Goal: Task Accomplishment & Management: Use online tool/utility

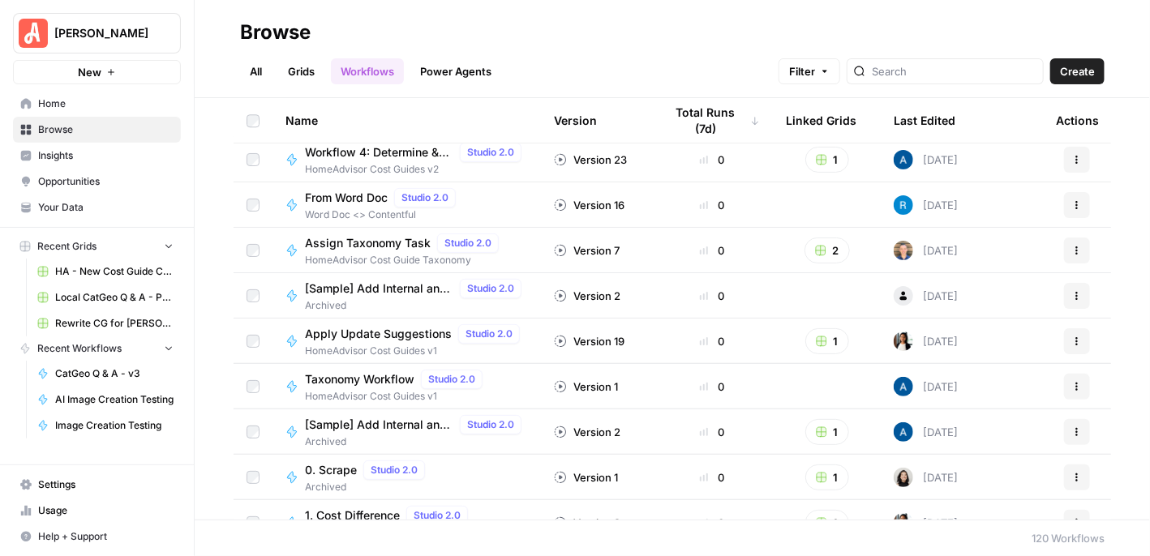
scroll to position [4749, 0]
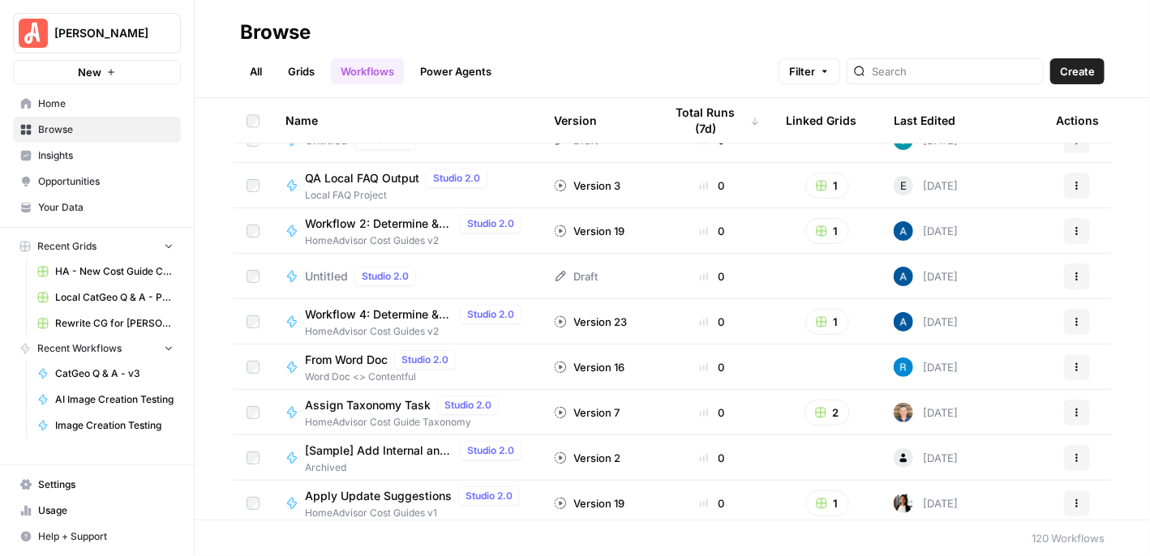
click at [325, 268] on span "Untitled" at bounding box center [326, 276] width 43 height 16
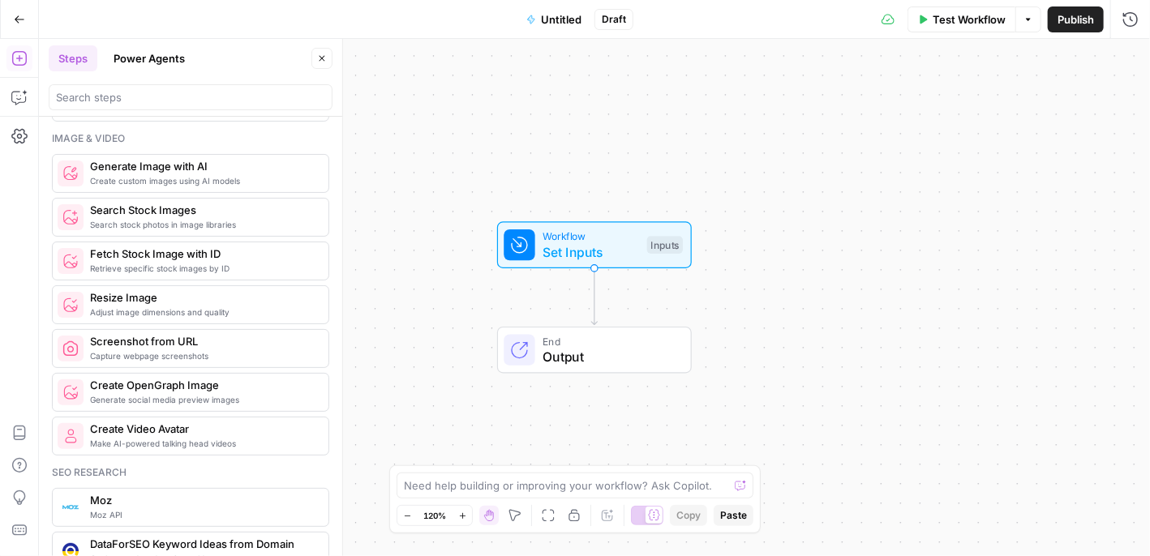
scroll to position [918, 0]
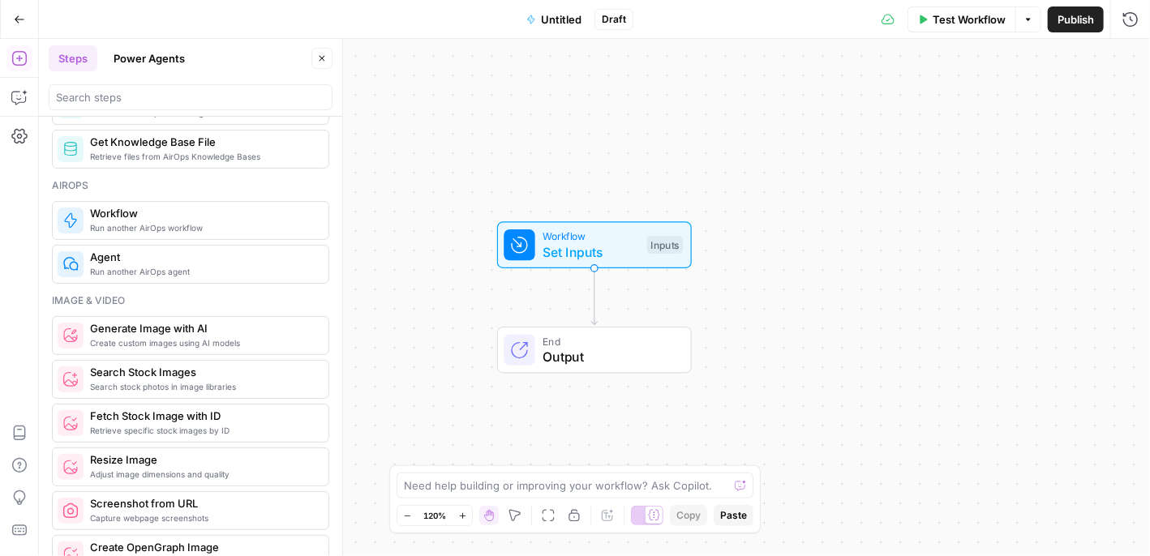
click at [157, 63] on button "Power Agents" at bounding box center [149, 58] width 91 height 26
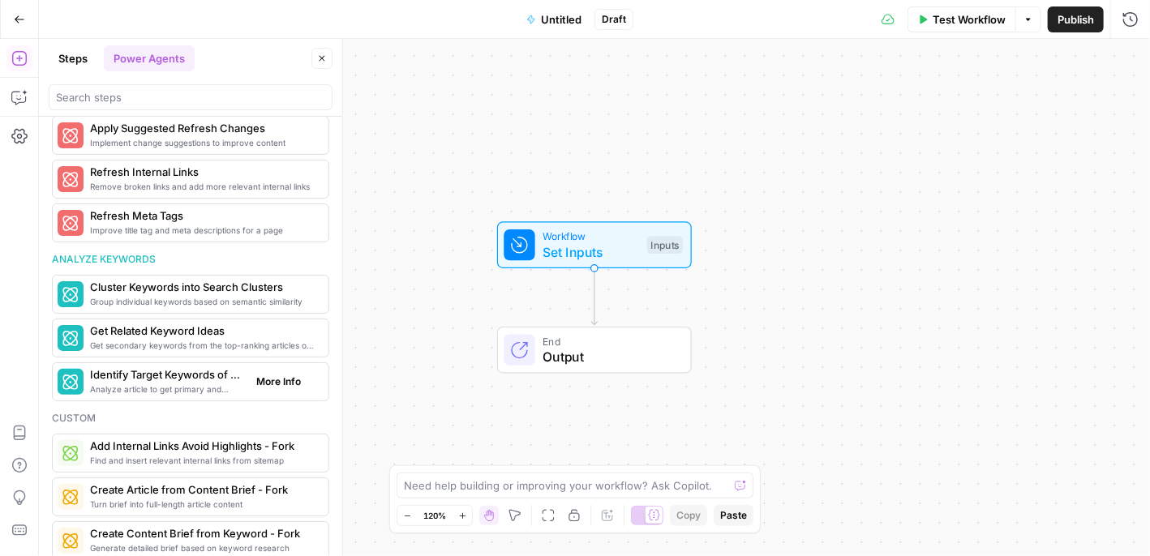
scroll to position [1007, 0]
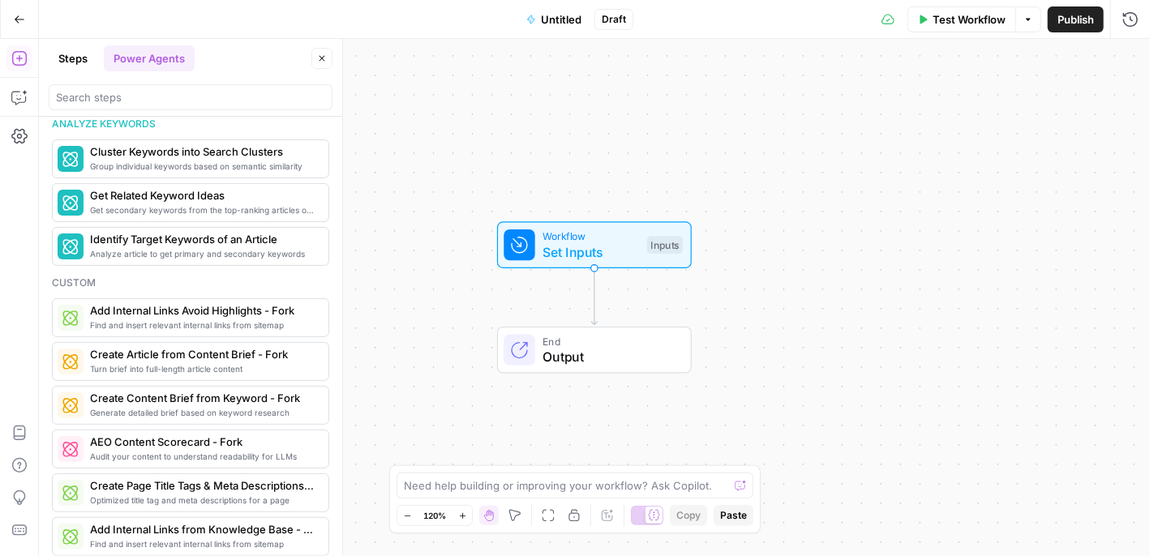
click at [78, 63] on button "Steps" at bounding box center [73, 58] width 49 height 26
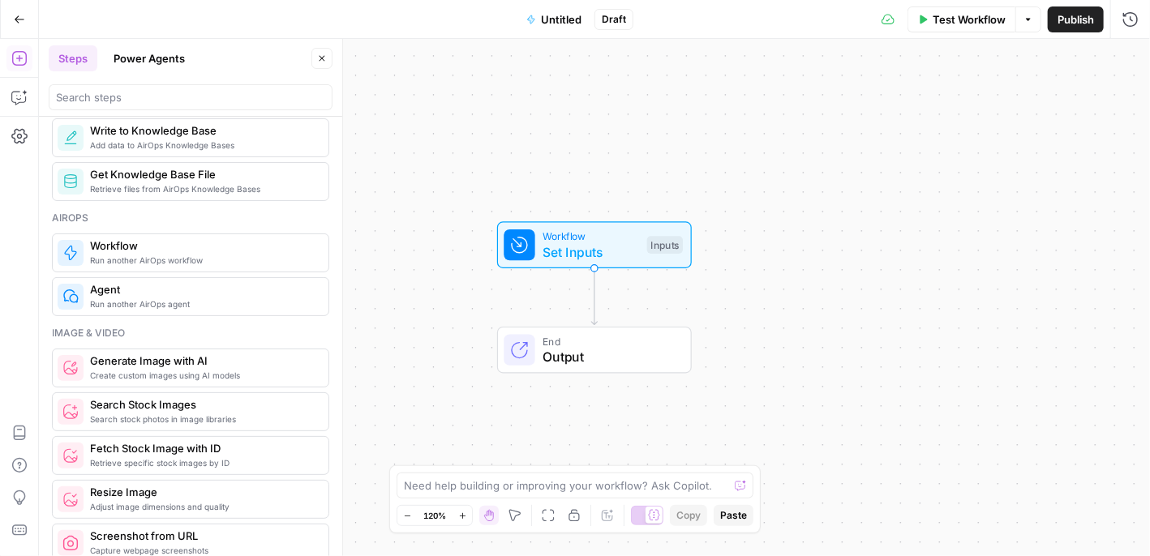
scroll to position [1080, 0]
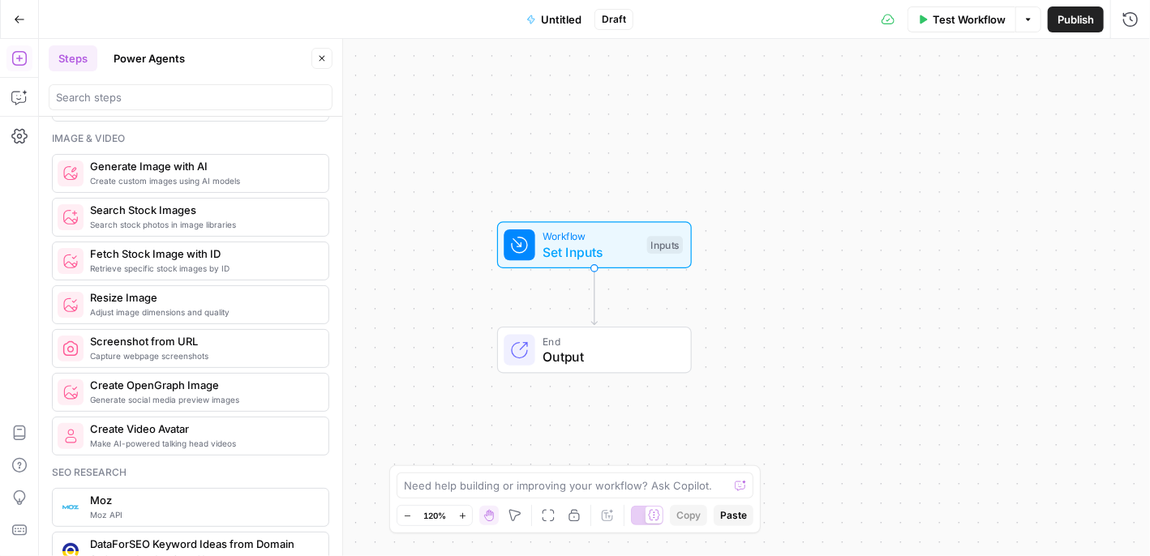
click at [135, 58] on button "Power Agents" at bounding box center [149, 58] width 91 height 26
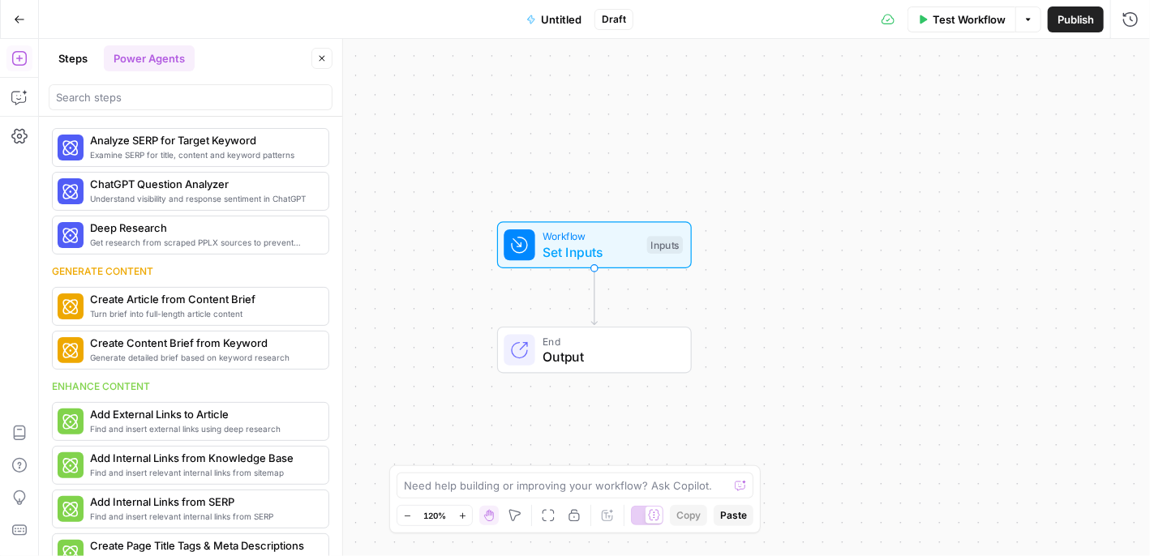
scroll to position [0, 0]
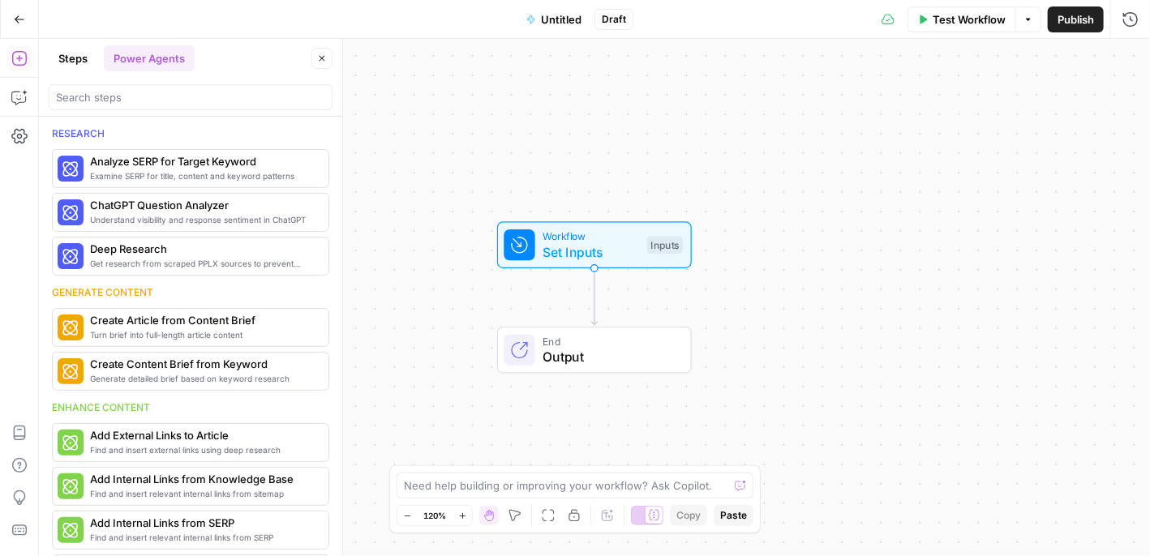
click at [74, 54] on button "Steps" at bounding box center [73, 58] width 49 height 26
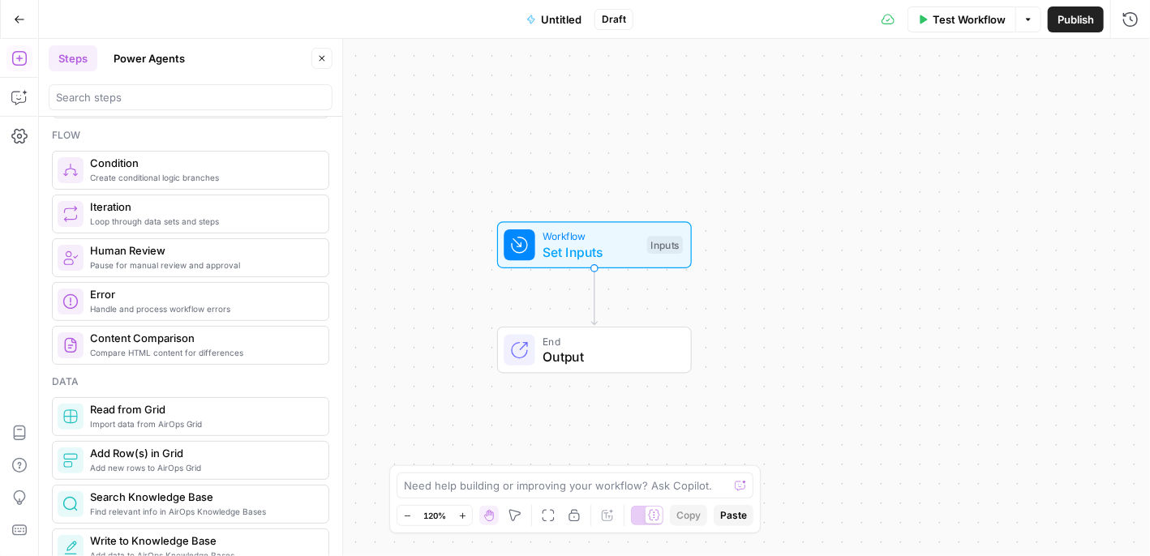
scroll to position [568, 0]
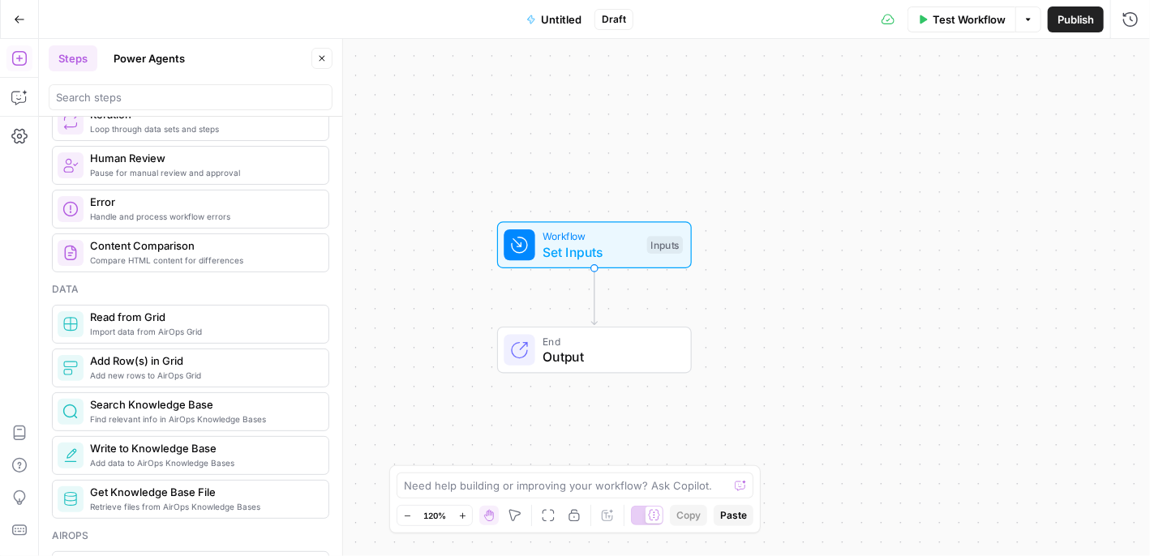
click at [139, 51] on button "Power Agents" at bounding box center [149, 58] width 91 height 26
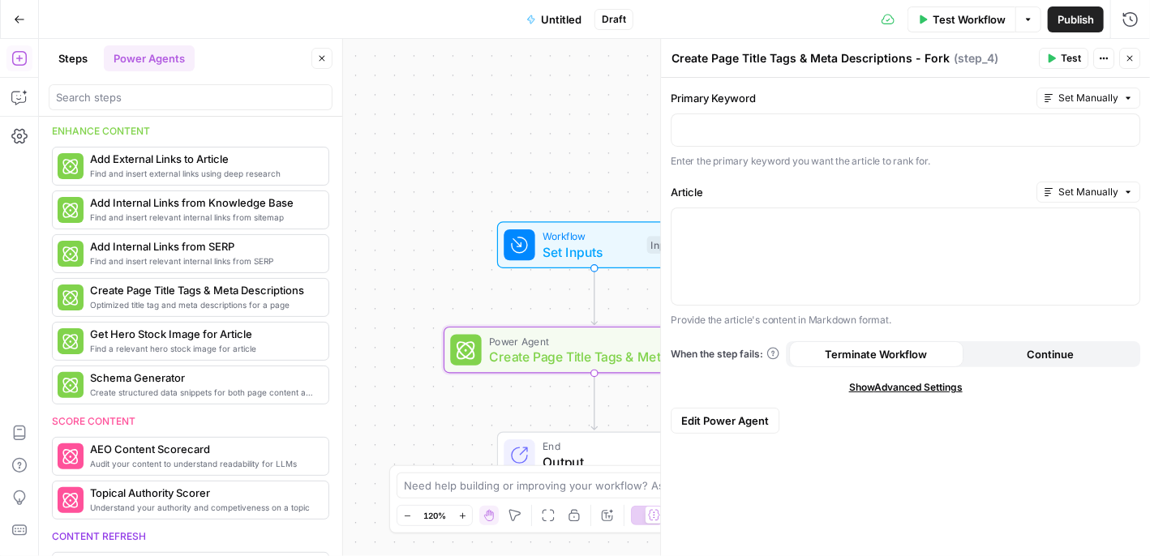
scroll to position [0, 0]
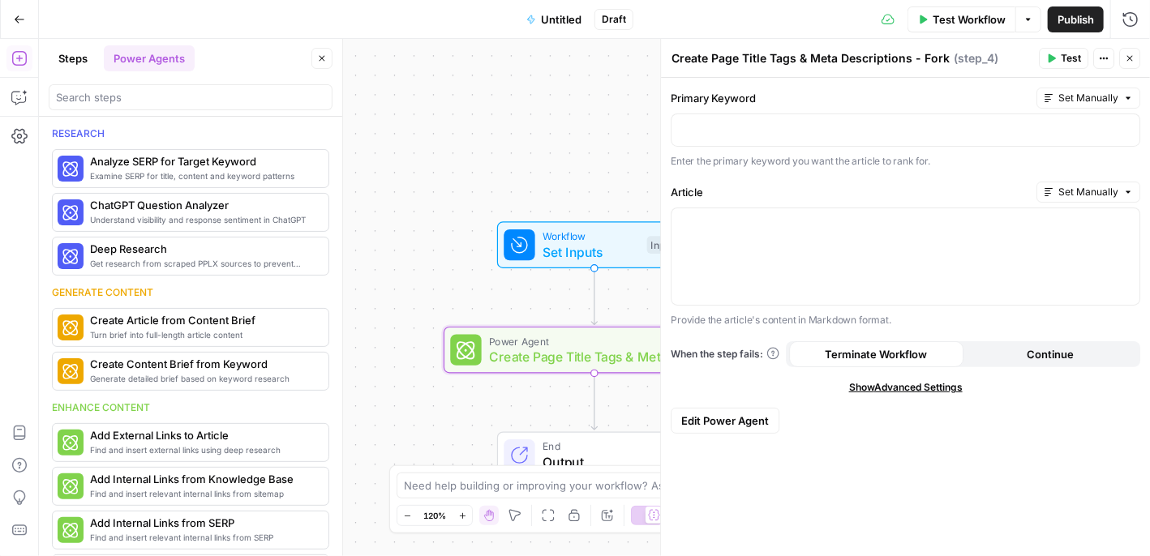
click at [785, 59] on textarea "Create Page Title Tags & Meta Descriptions - Fork" at bounding box center [810, 58] width 278 height 16
click at [719, 12] on div "Test Workflow Options Publish Run History" at bounding box center [891, 19] width 517 height 38
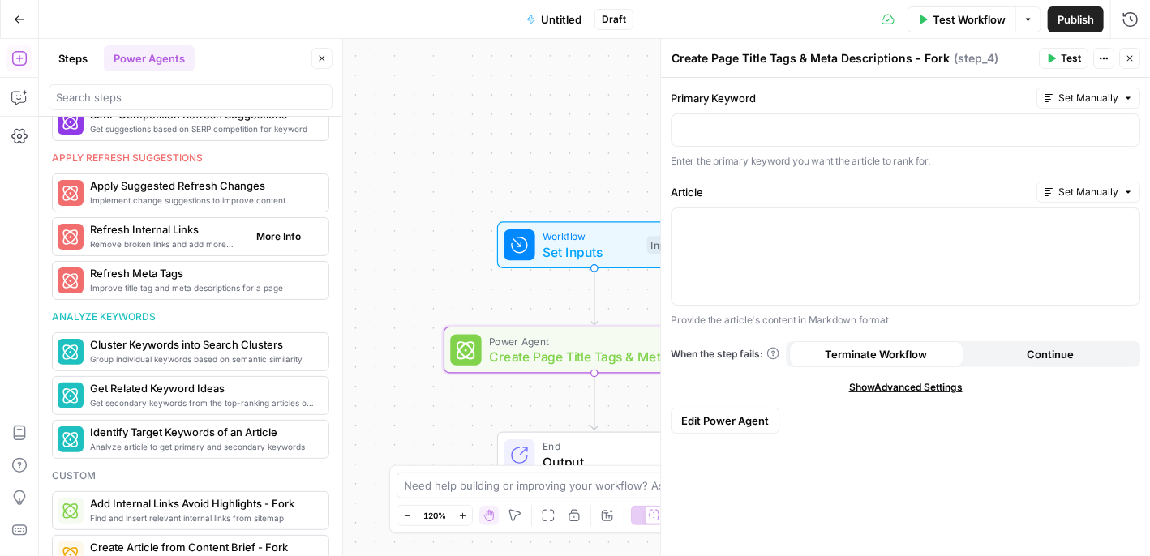
scroll to position [1007, 0]
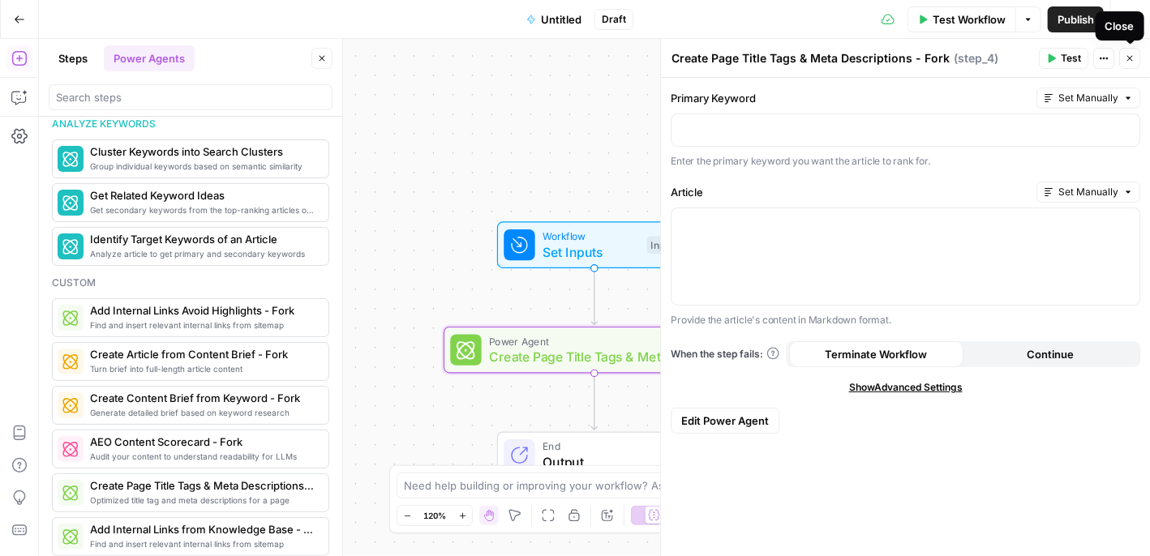
click at [1127, 59] on icon "button" at bounding box center [1130, 59] width 10 height 10
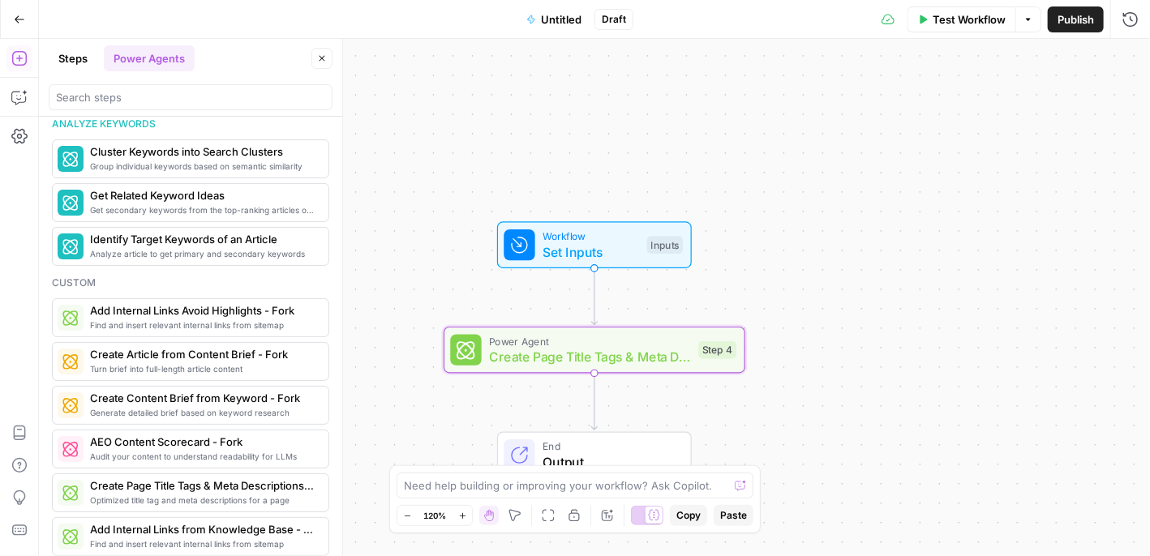
click at [69, 50] on button "Steps" at bounding box center [73, 58] width 49 height 26
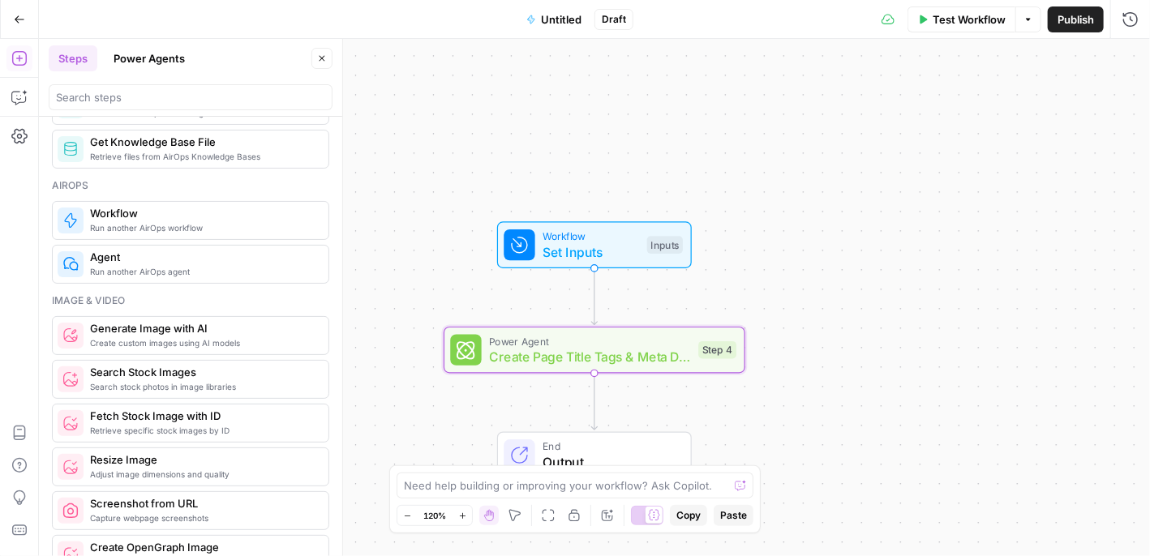
scroll to position [837, 0]
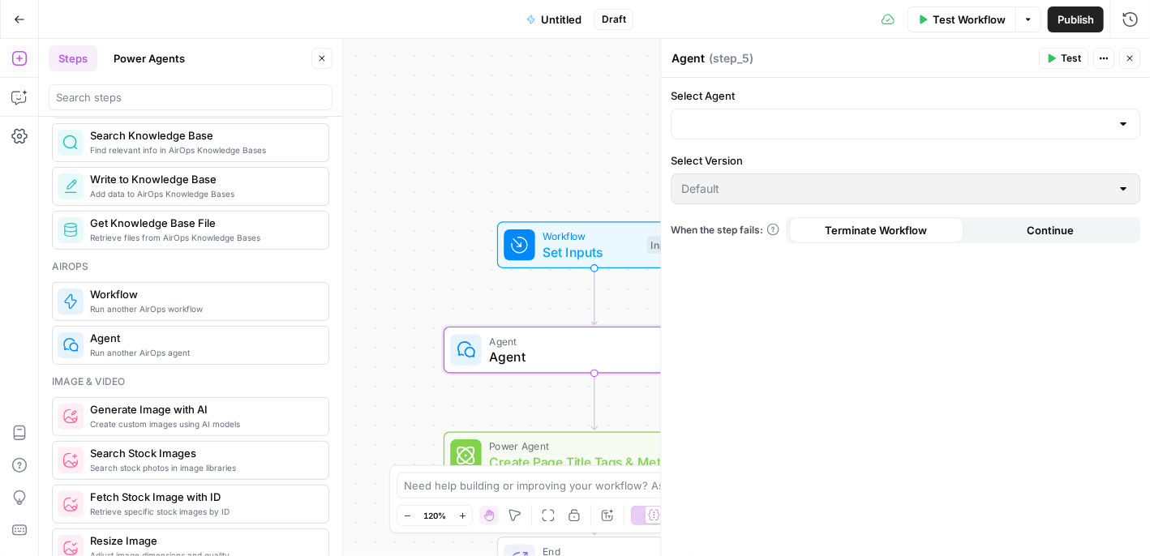
click at [1122, 119] on div at bounding box center [1123, 124] width 13 height 16
click at [1017, 331] on div "Select Agent Select Version Default When the step fails: Terminate Workflow Con…" at bounding box center [905, 317] width 489 height 478
click at [1131, 61] on icon "button" at bounding box center [1130, 59] width 10 height 10
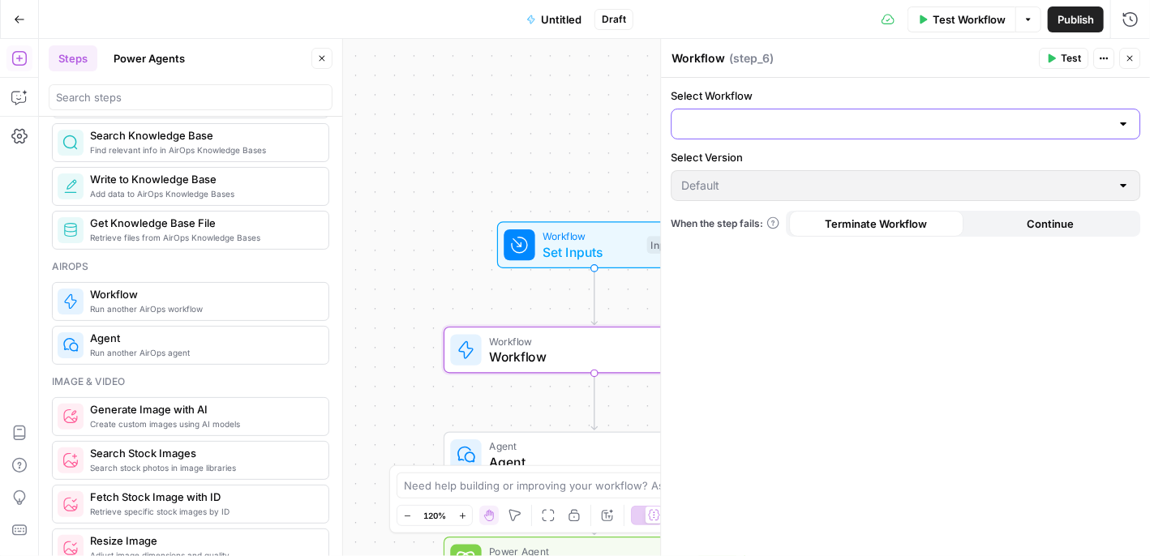
click at [1108, 124] on input "Select Workflow" at bounding box center [895, 124] width 429 height 16
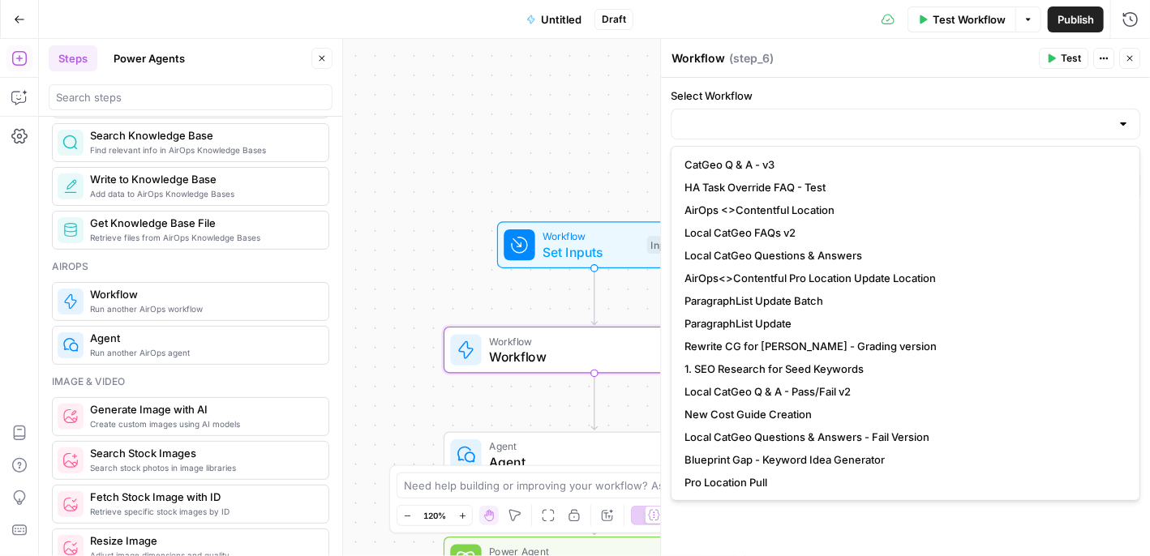
click at [838, 45] on header "Workflow Workflow ( step_6 ) Test Actions Close" at bounding box center [905, 58] width 489 height 39
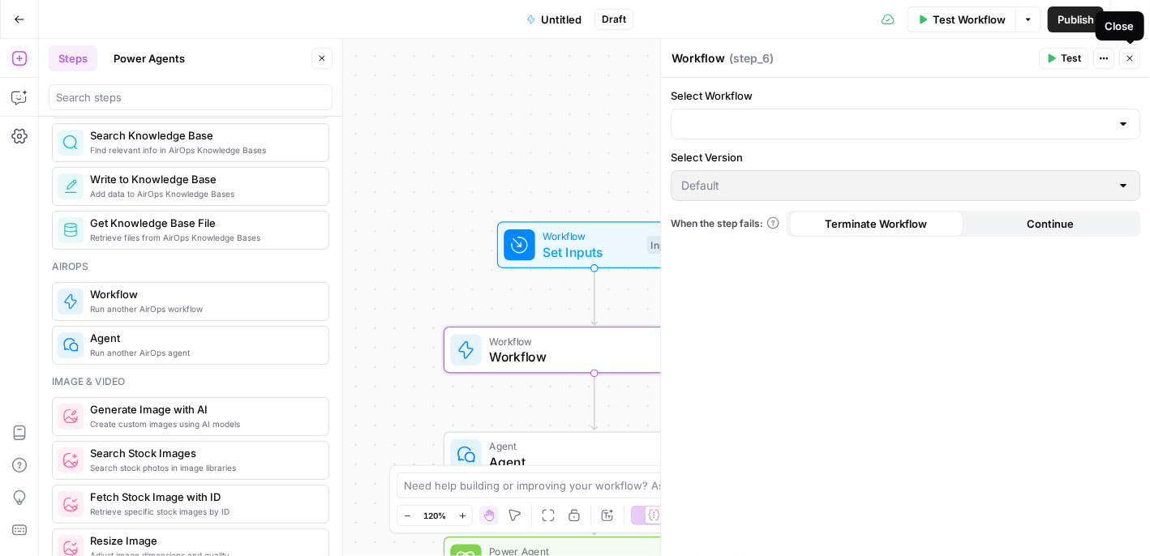
click at [1132, 52] on button "Close" at bounding box center [1129, 58] width 21 height 21
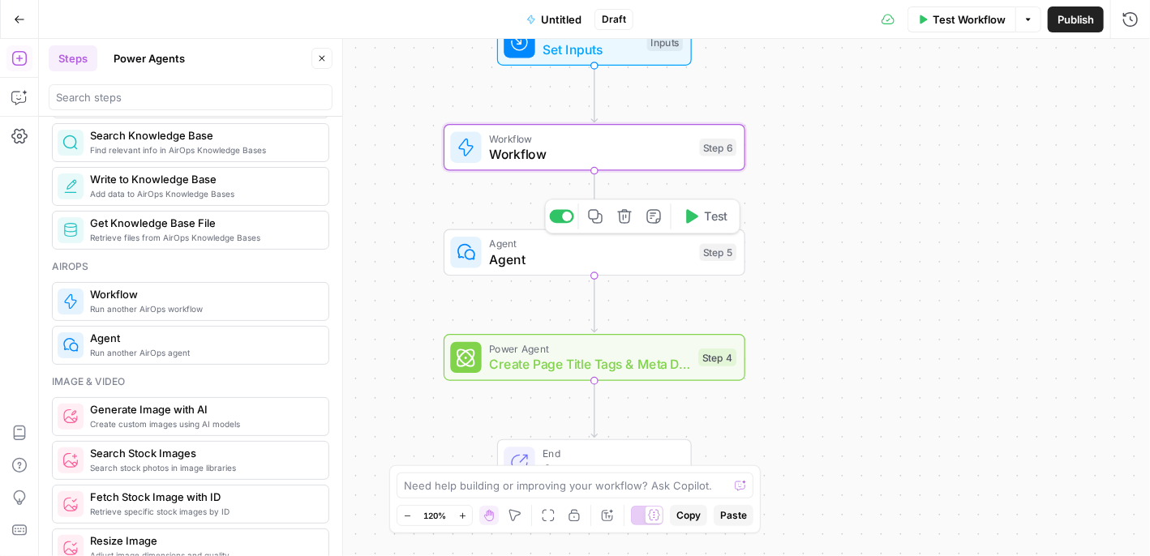
click at [561, 251] on span "Agent" at bounding box center [590, 259] width 203 height 19
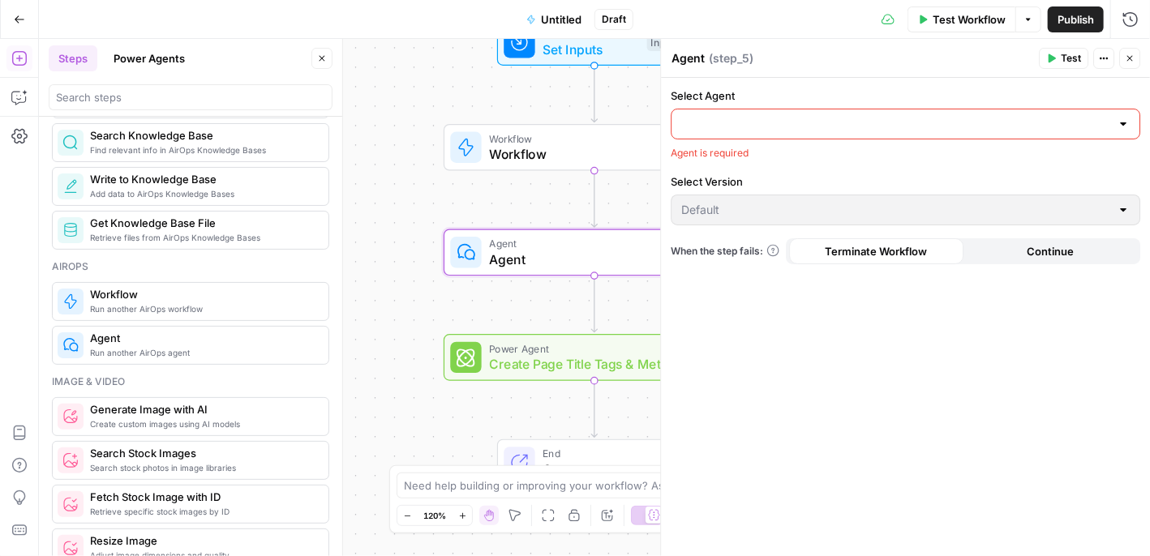
click at [1123, 120] on div at bounding box center [1123, 124] width 13 height 16
click at [802, 71] on header "Agent Agent ( step_5 ) Test Actions Close" at bounding box center [905, 58] width 489 height 39
click at [1119, 212] on div at bounding box center [1123, 210] width 13 height 16
click at [1134, 57] on icon "button" at bounding box center [1130, 59] width 10 height 10
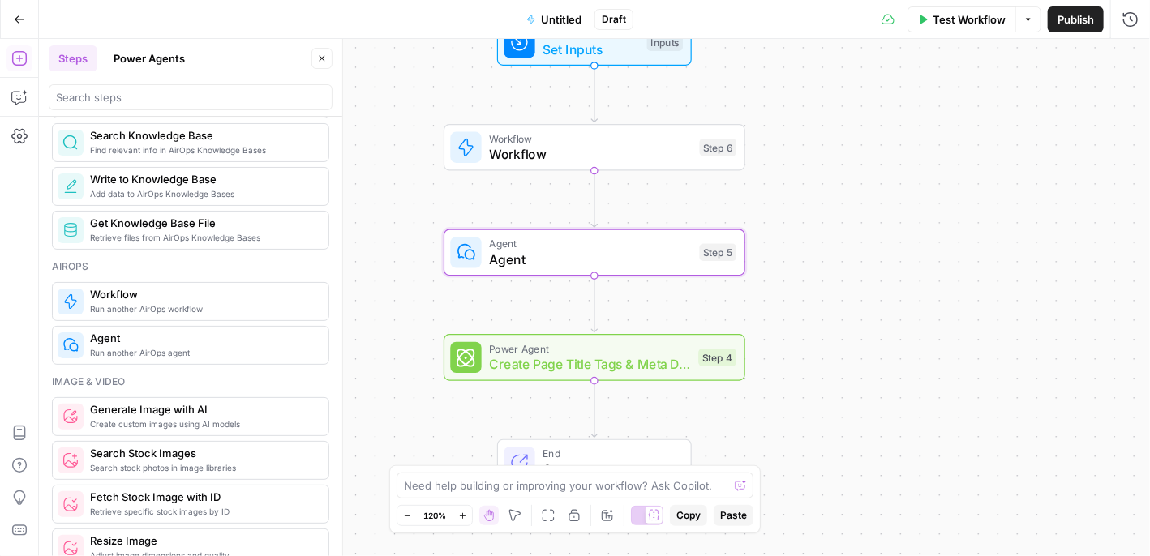
click at [145, 56] on button "Power Agents" at bounding box center [149, 58] width 91 height 26
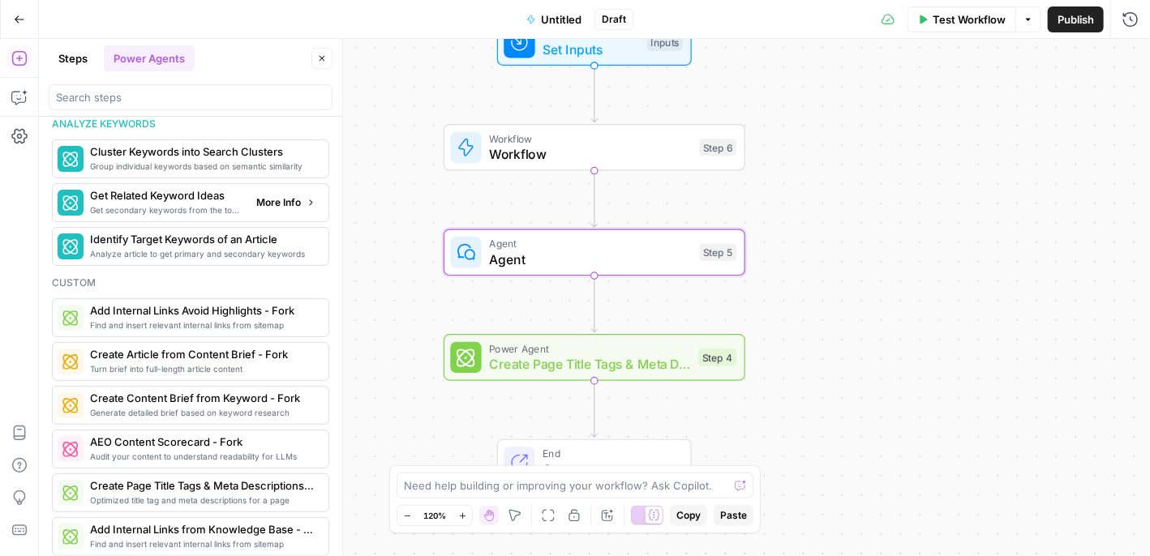
scroll to position [683, 0]
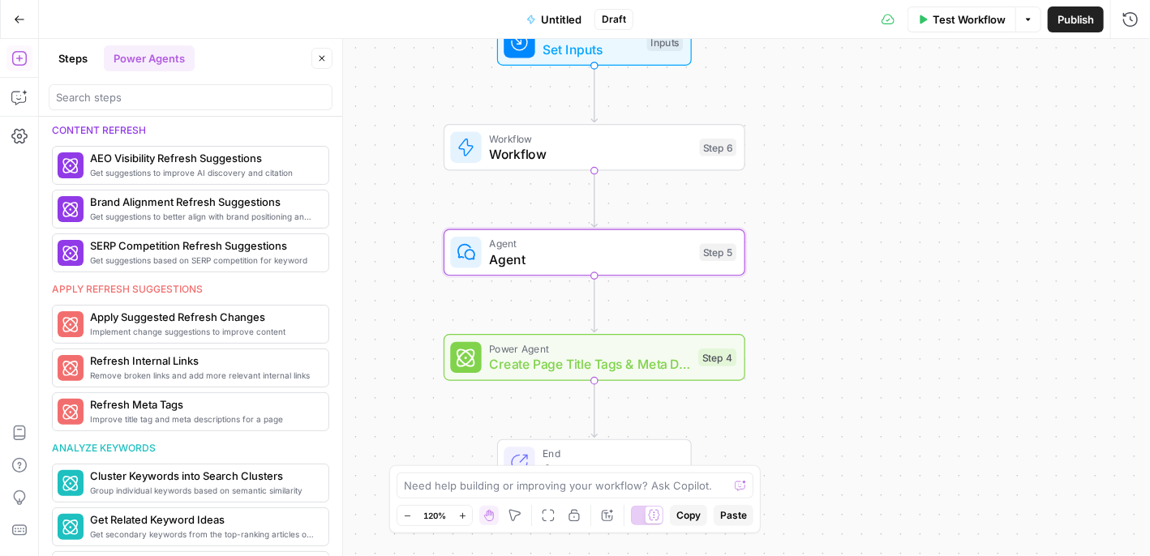
click at [81, 58] on button "Steps" at bounding box center [73, 58] width 49 height 26
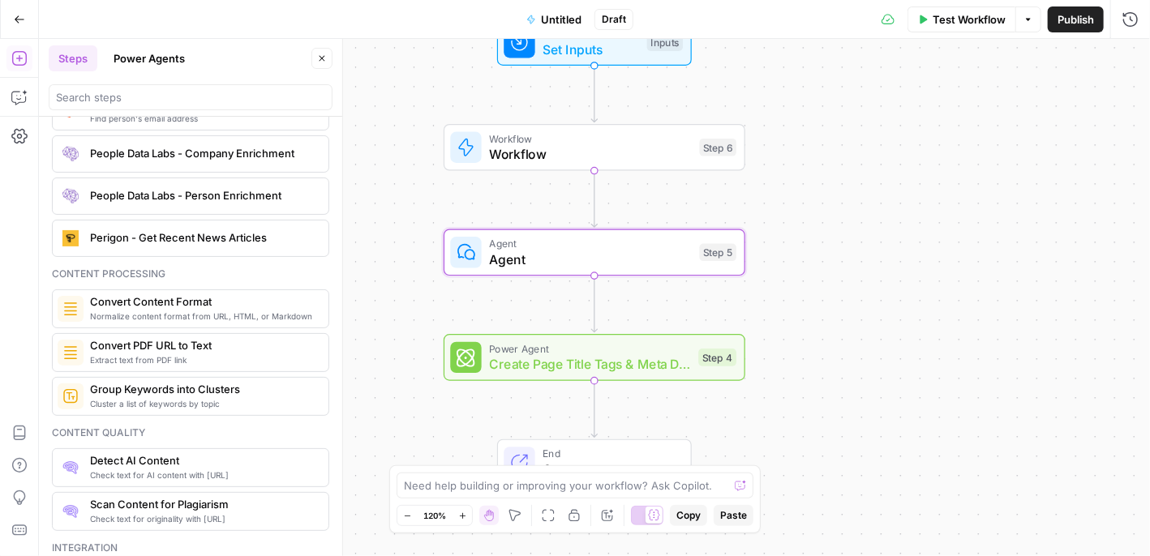
scroll to position [2433, 0]
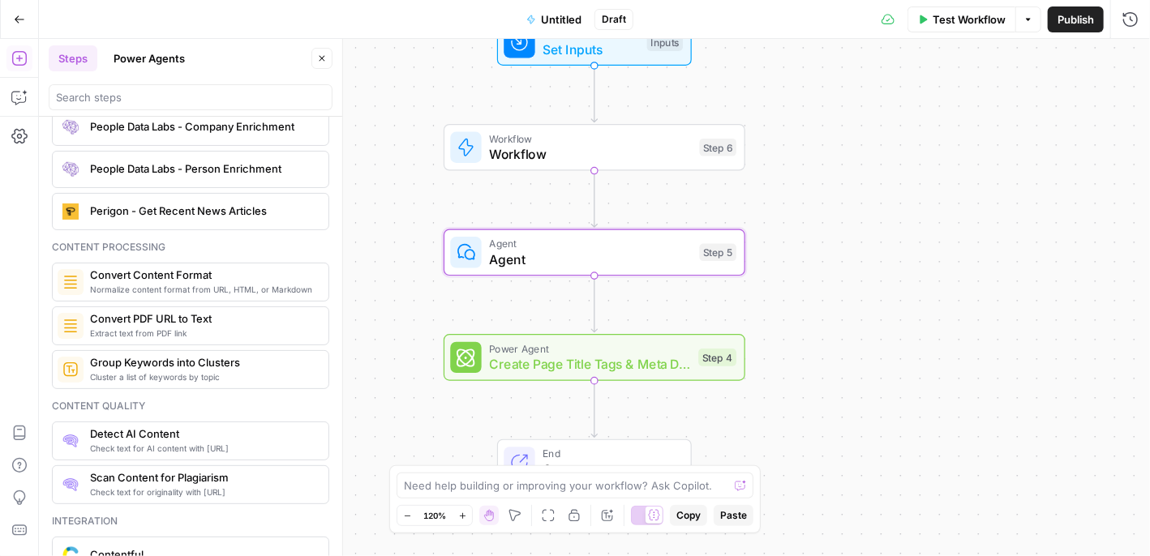
click at [169, 63] on button "Power Agents" at bounding box center [149, 58] width 91 height 26
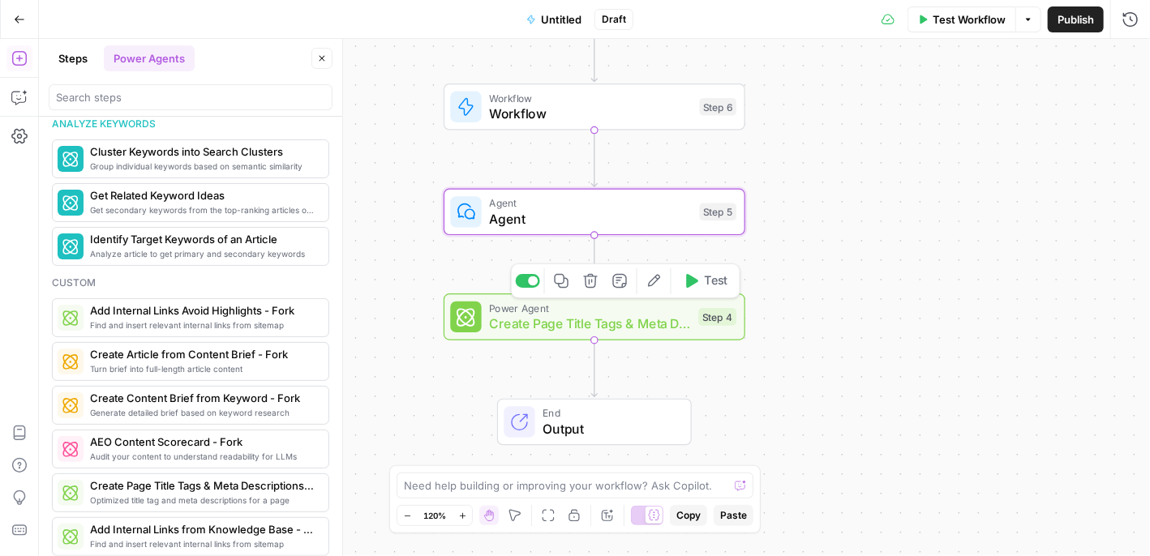
click at [506, 327] on span "Create Page Title Tags & Meta Descriptions - Fork" at bounding box center [589, 323] width 201 height 19
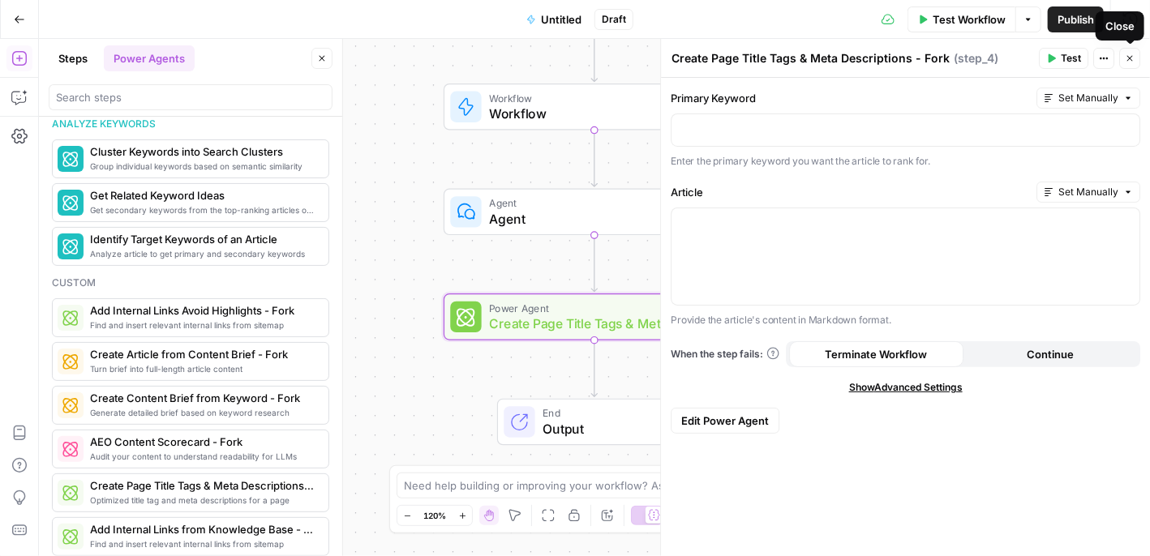
click at [1129, 58] on icon "button" at bounding box center [1130, 59] width 10 height 10
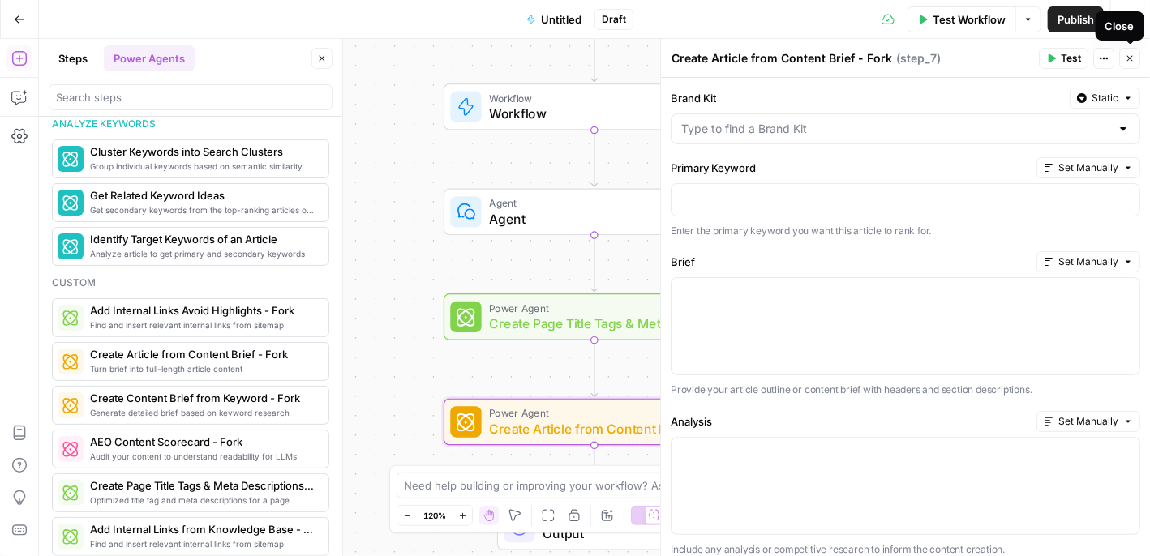
click at [1133, 56] on icon "button" at bounding box center [1130, 59] width 10 height 10
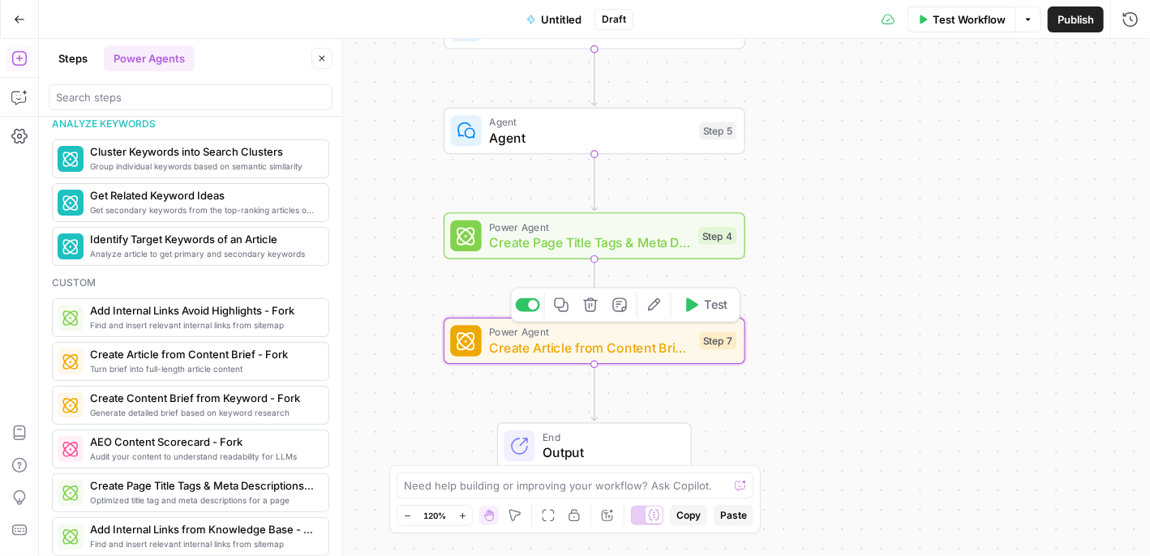
click at [554, 350] on span "Create Article from Content Brief - Fork" at bounding box center [590, 347] width 203 height 19
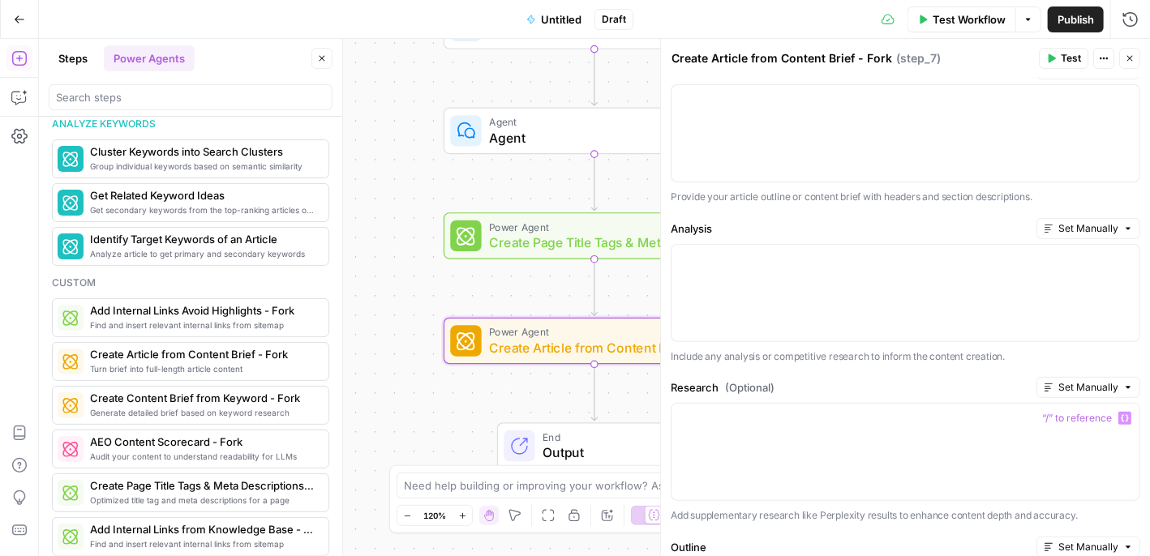
scroll to position [0, 0]
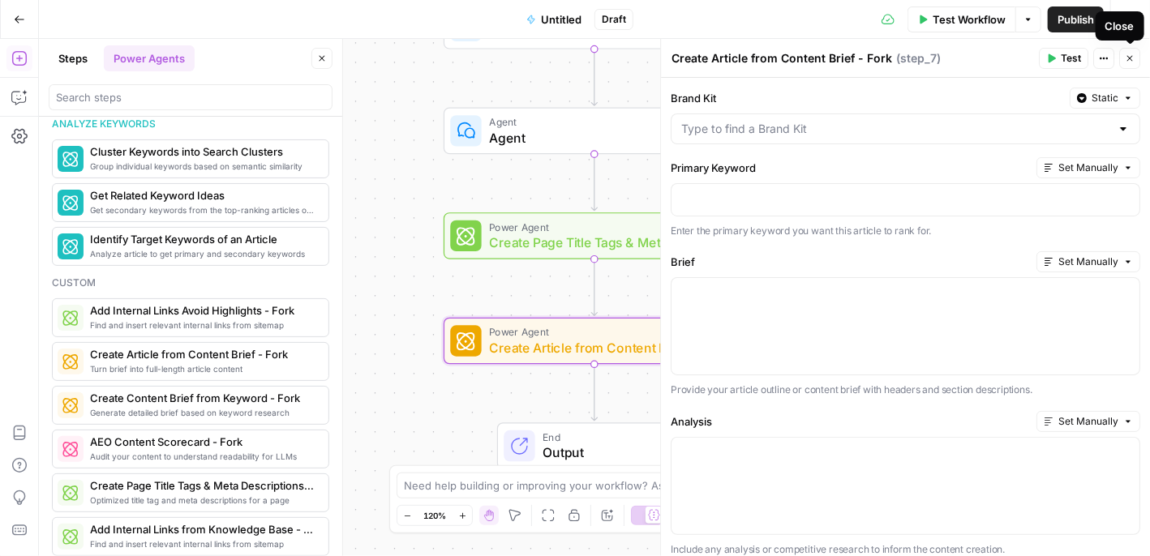
click at [1133, 57] on icon "button" at bounding box center [1130, 59] width 10 height 10
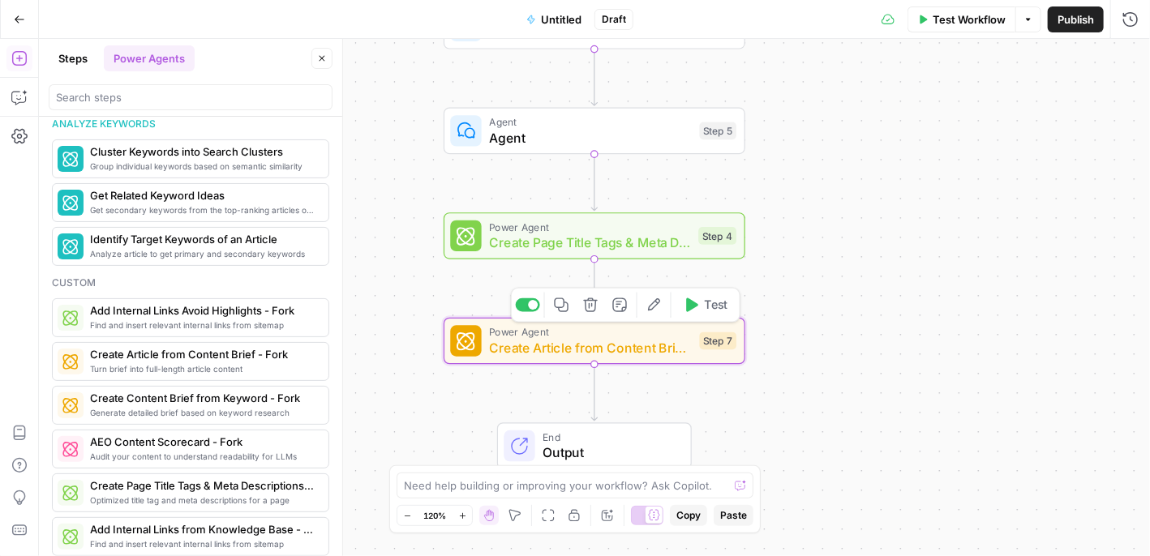
click at [543, 360] on div "Power Agent Create Article from Content Brief - Fork Step 7 Copy step Delete st…" at bounding box center [595, 341] width 302 height 47
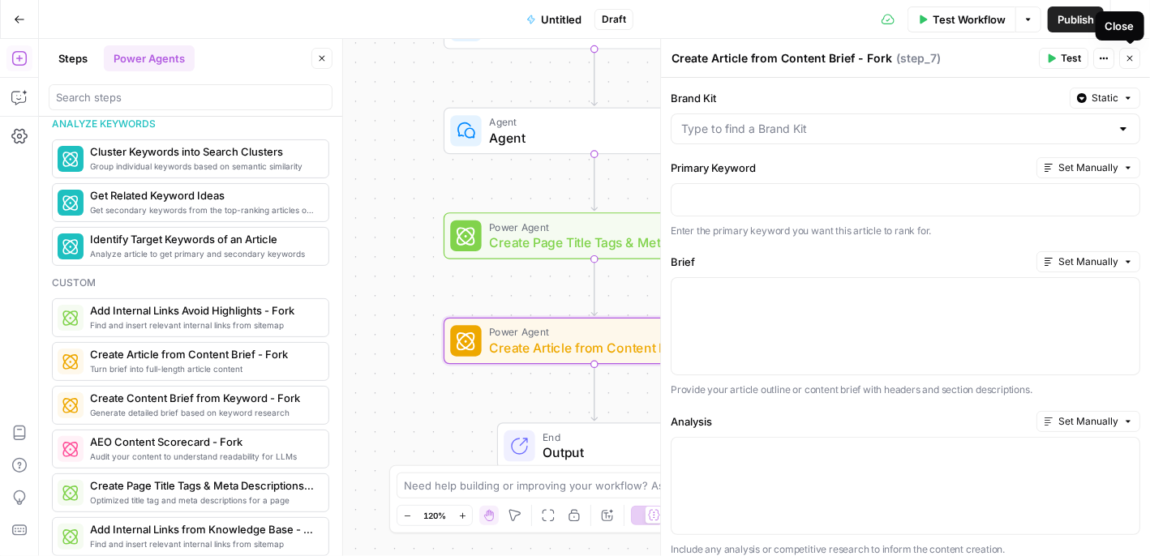
click at [1126, 58] on icon "button" at bounding box center [1130, 59] width 10 height 10
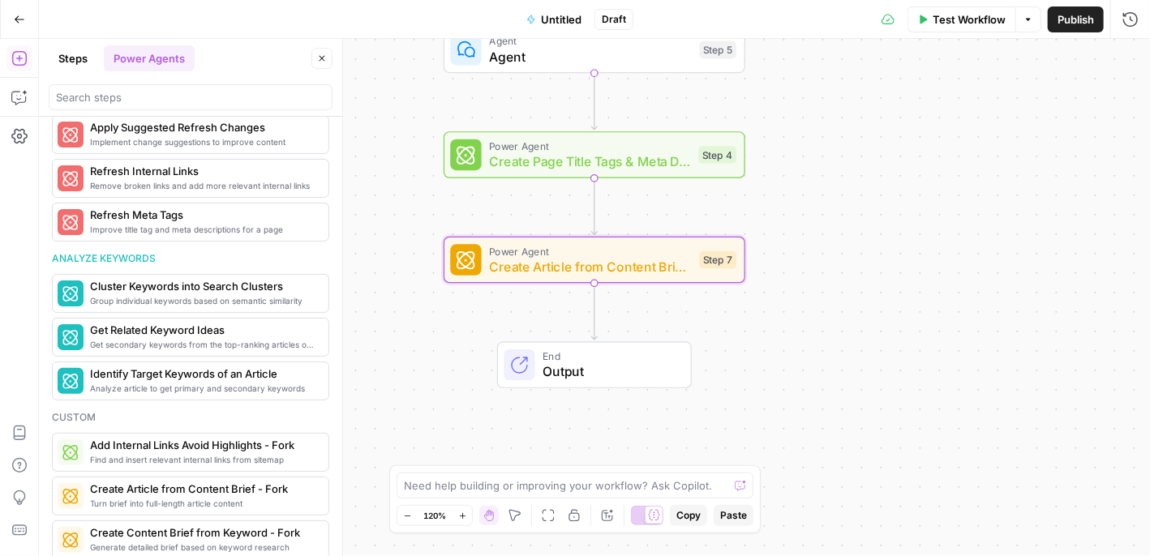
scroll to position [1007, 0]
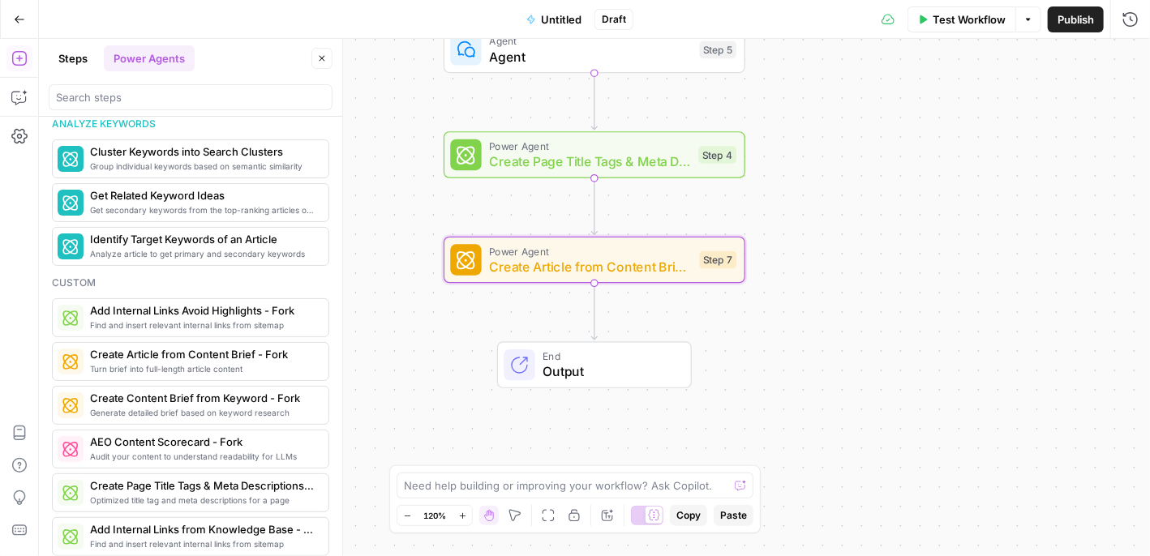
click at [75, 59] on button "Steps" at bounding box center [73, 58] width 49 height 26
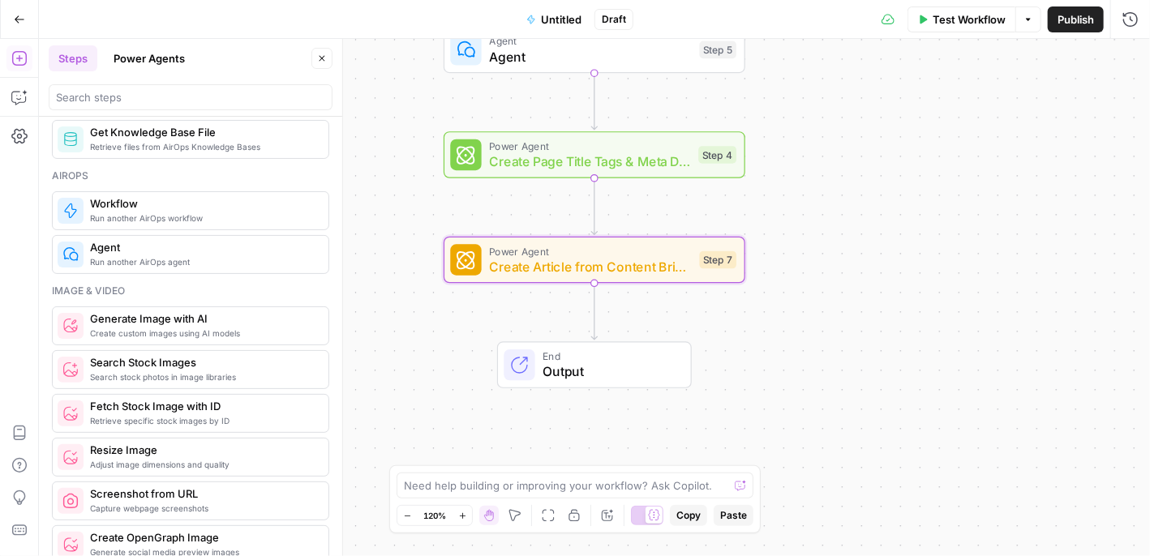
scroll to position [845, 0]
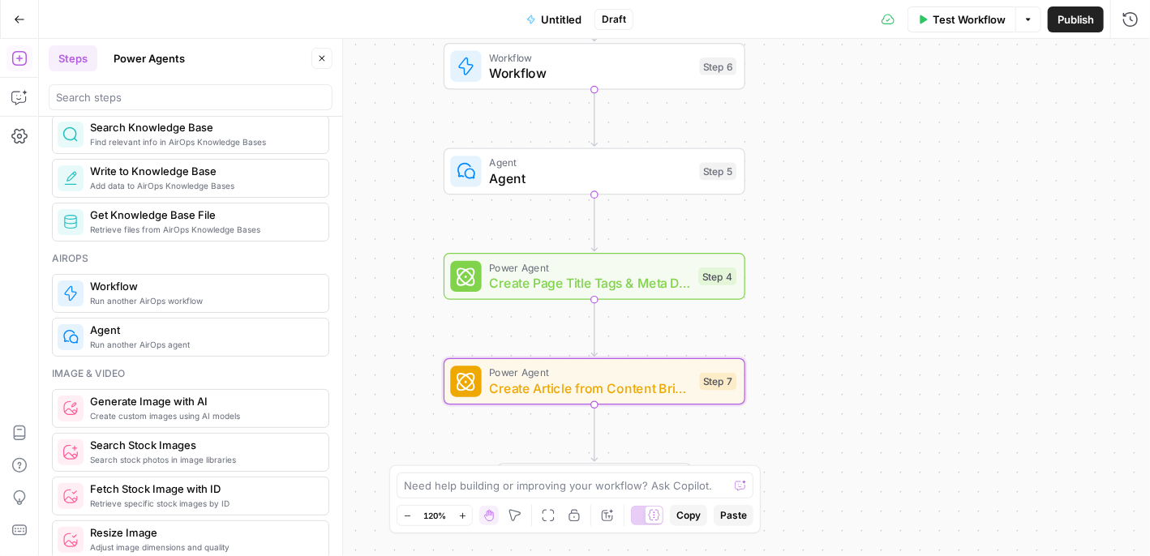
click at [591, 179] on span "Agent" at bounding box center [590, 178] width 203 height 19
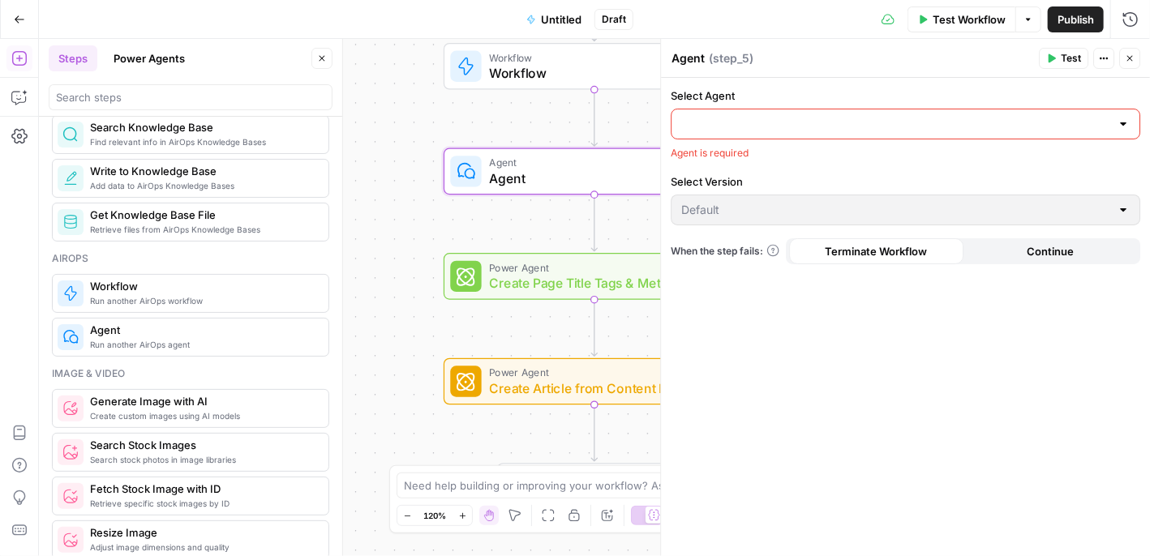
click at [1023, 251] on button "Continue" at bounding box center [1050, 251] width 174 height 26
click at [916, 244] on span "Terminate Workflow" at bounding box center [877, 251] width 102 height 16
click at [1133, 57] on icon "button" at bounding box center [1130, 59] width 10 height 10
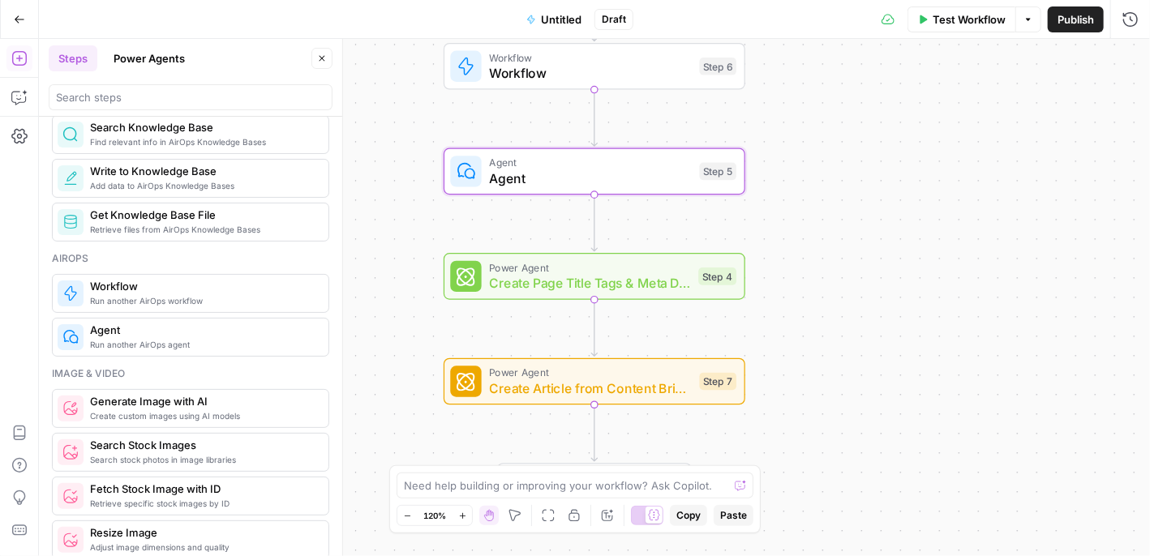
click at [15, 19] on icon "button" at bounding box center [20, 18] width 10 height 7
